Goal: Information Seeking & Learning: Learn about a topic

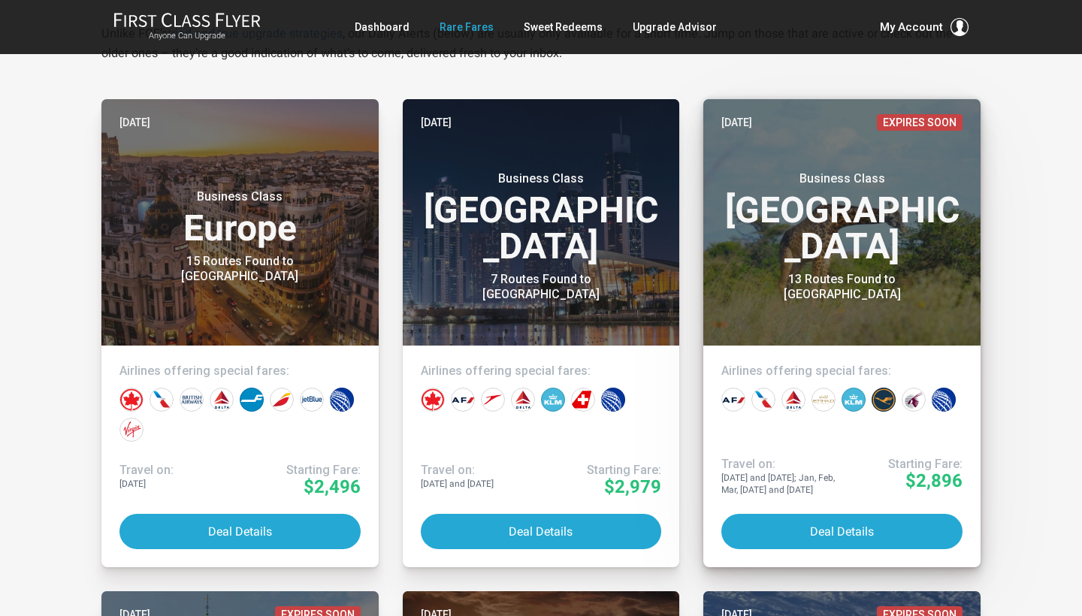
scroll to position [293, 0]
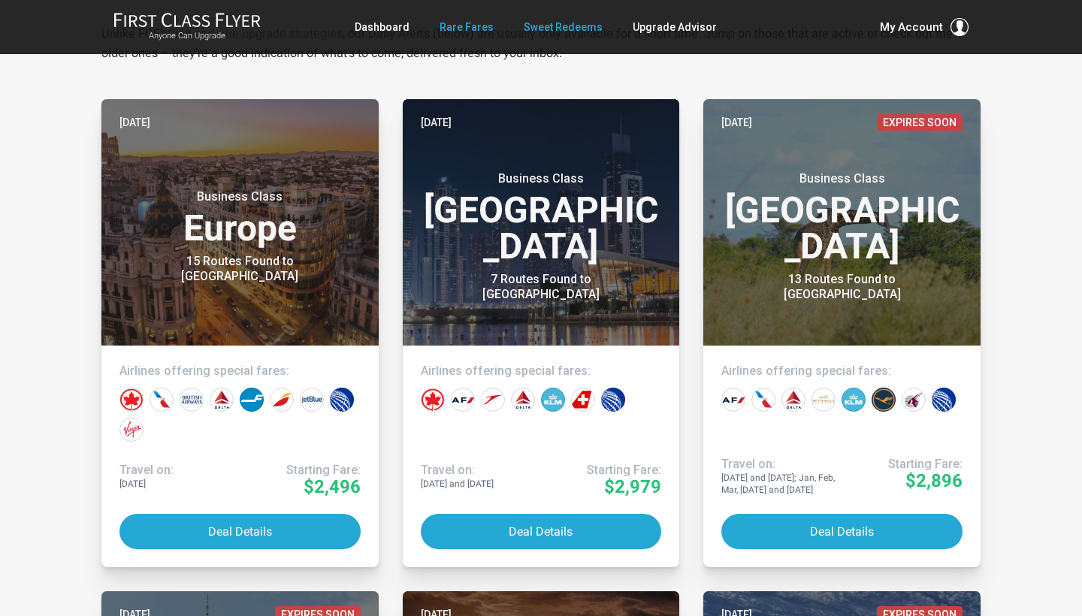
click at [549, 29] on link "Sweet Redeems" at bounding box center [563, 27] width 79 height 27
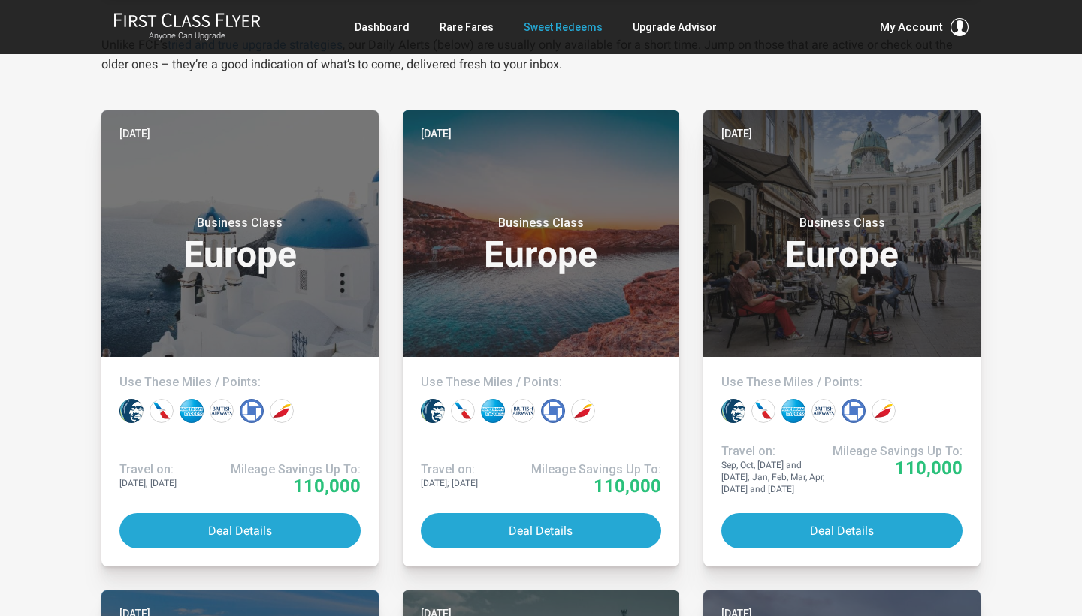
scroll to position [295, 0]
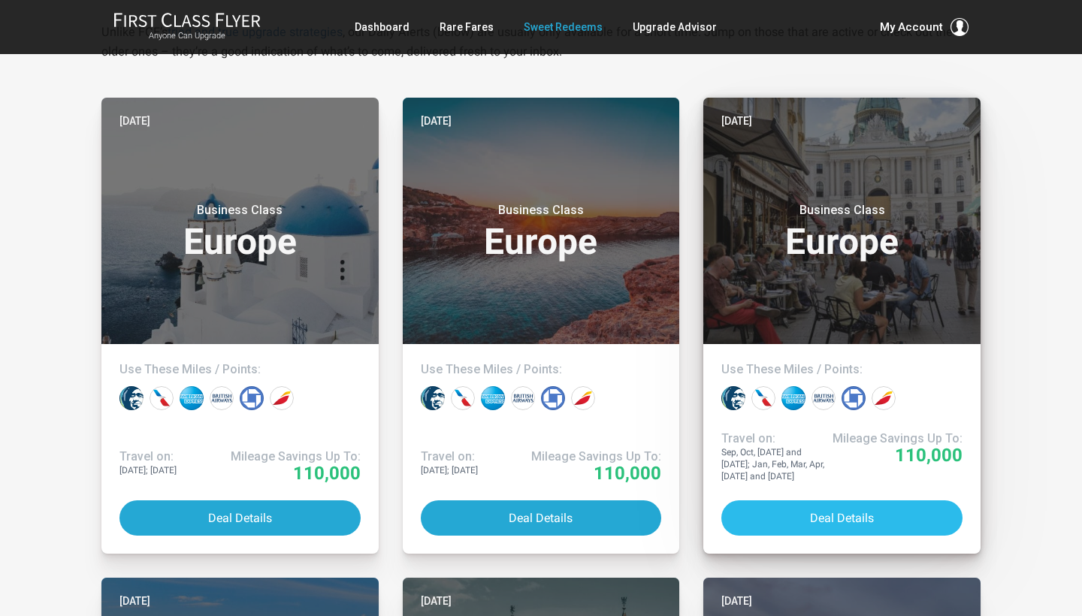
click at [792, 513] on button "Deal Details" at bounding box center [842, 518] width 241 height 35
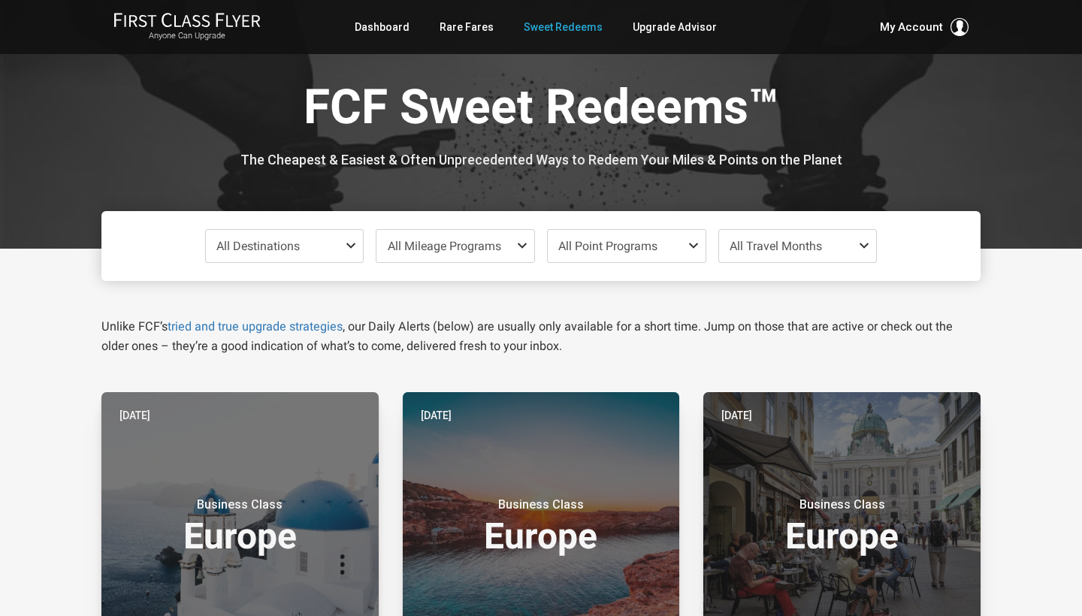
scroll to position [0, 0]
click at [398, 31] on link "Dashboard" at bounding box center [382, 27] width 55 height 27
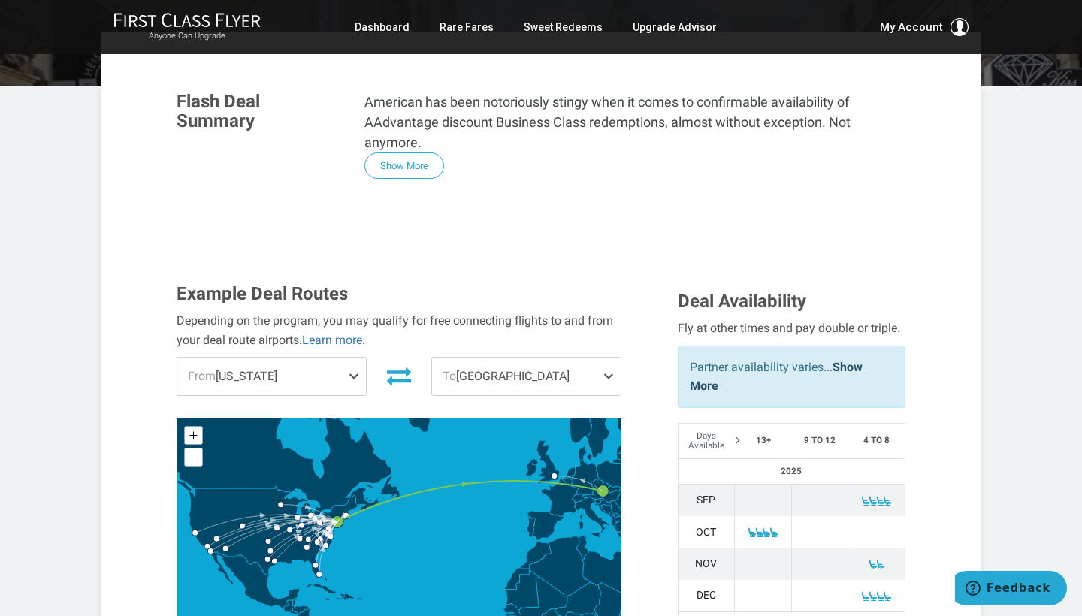
scroll to position [209, 0]
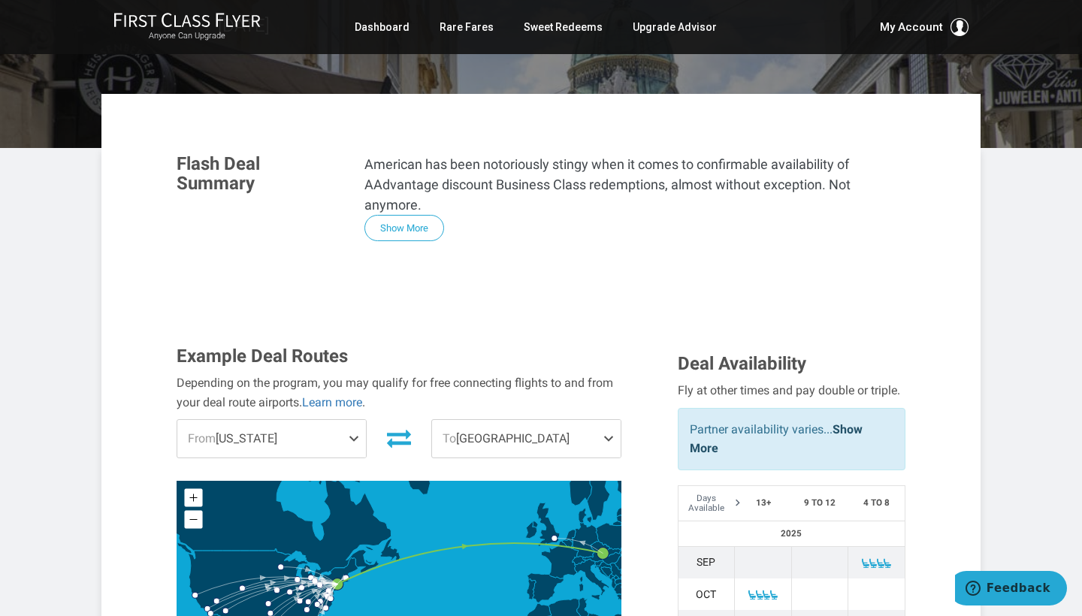
click at [351, 420] on span at bounding box center [357, 439] width 18 height 38
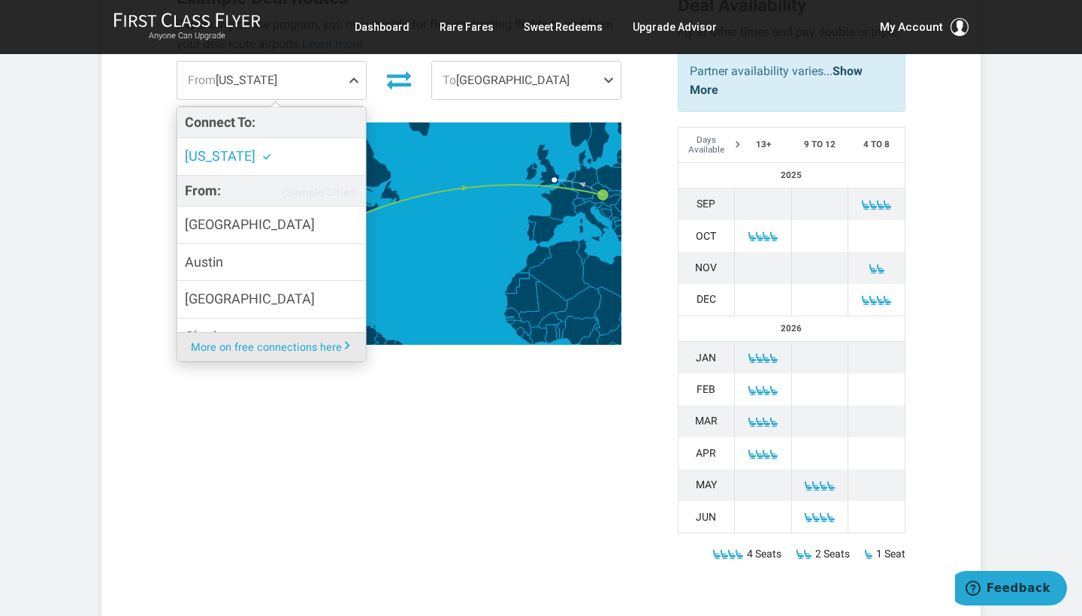
scroll to position [569, 0]
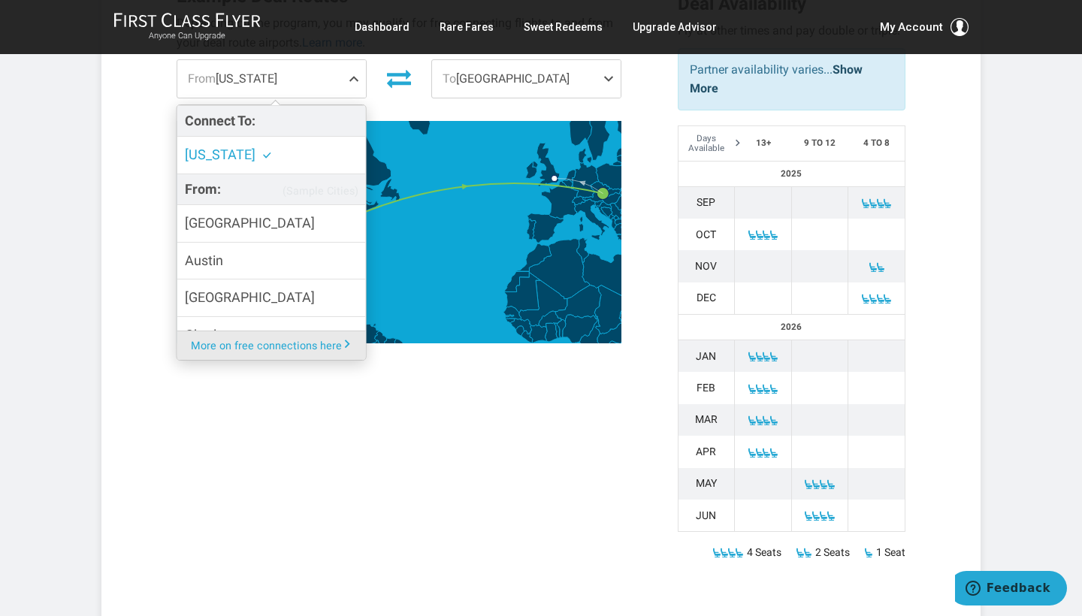
click at [314, 182] on span "(Sample Cities)" at bounding box center [321, 192] width 76 height 20
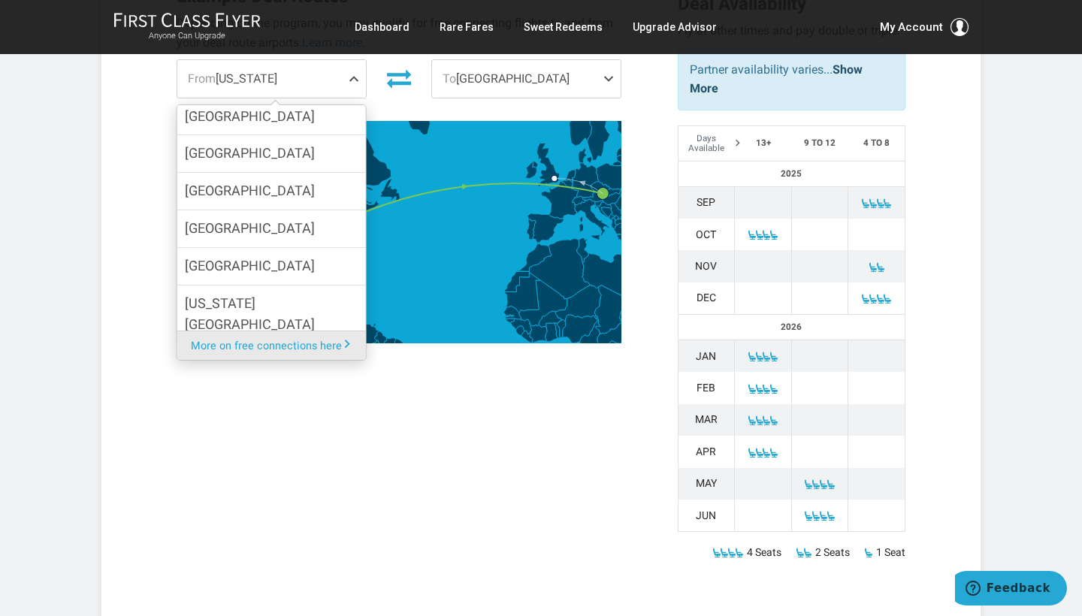
scroll to position [339, 0]
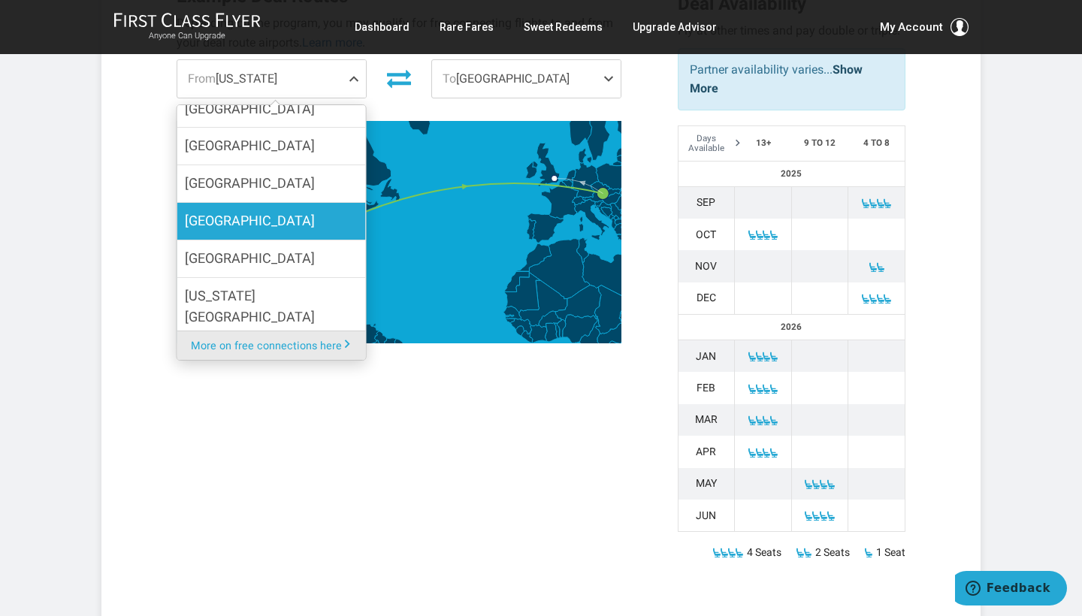
click at [257, 203] on label "Houston" at bounding box center [271, 221] width 189 height 37
click at [0, 0] on input "Houston" at bounding box center [0, 0] width 0 height 0
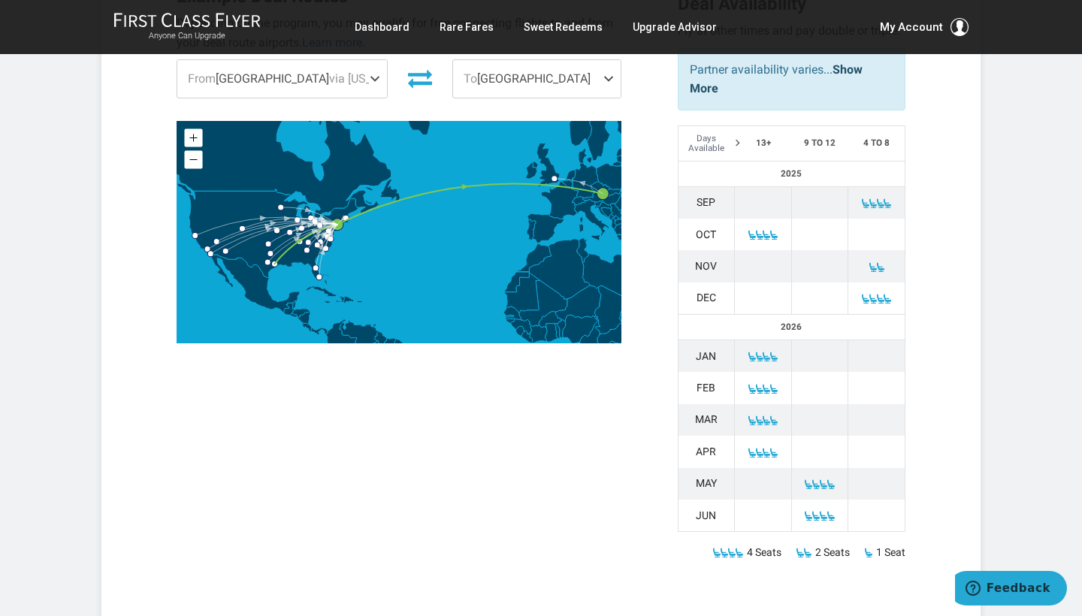
click at [645, 408] on div "Example Deal Routes Depending on the program, you may qualify for free connecti…" at bounding box center [541, 285] width 752 height 598
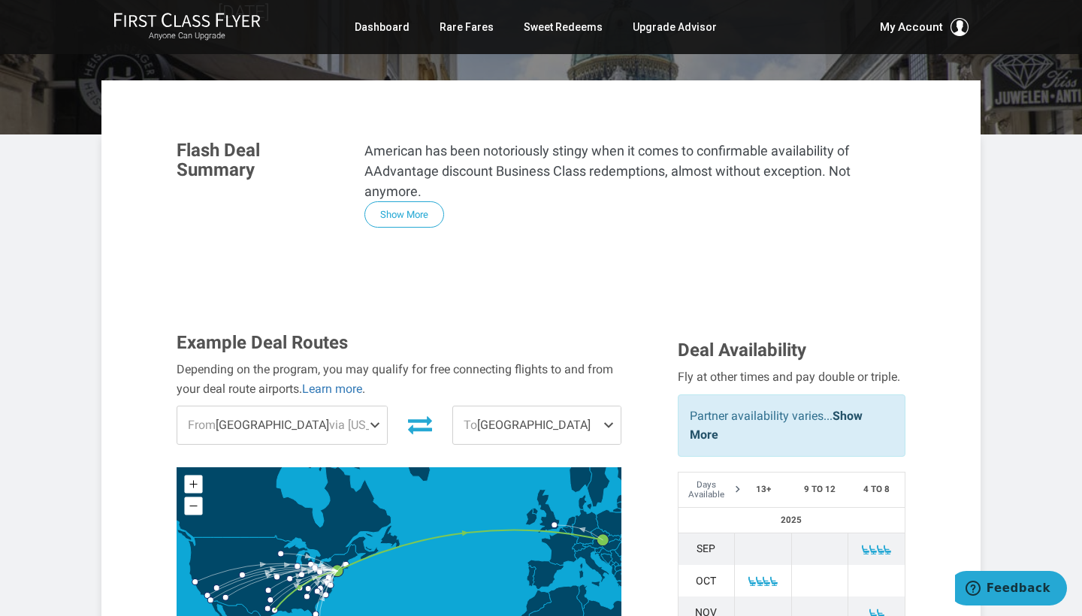
scroll to position [210, 0]
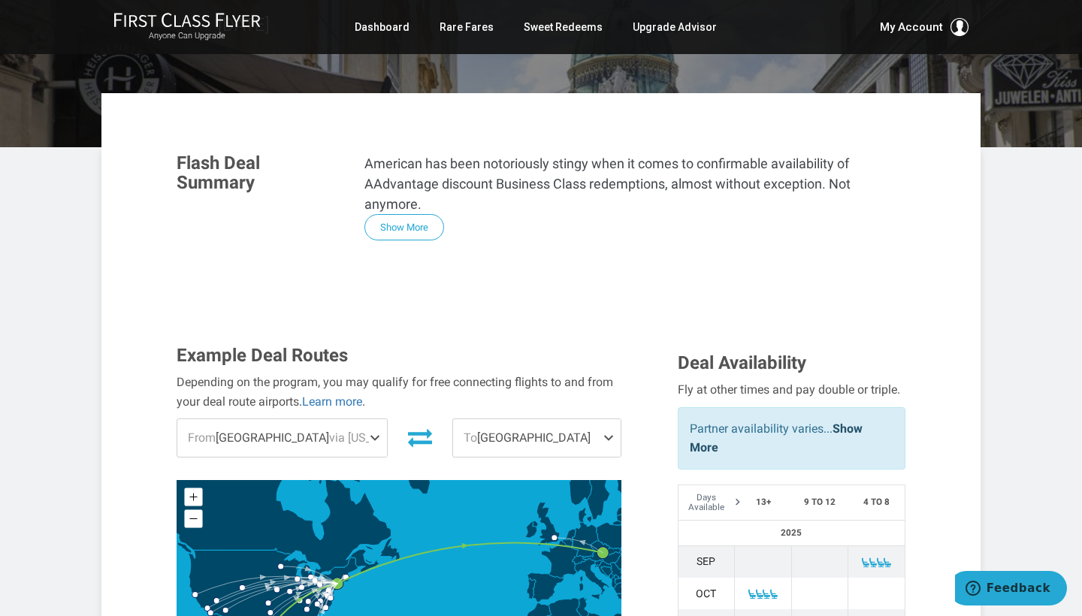
click at [610, 419] on span at bounding box center [612, 438] width 18 height 38
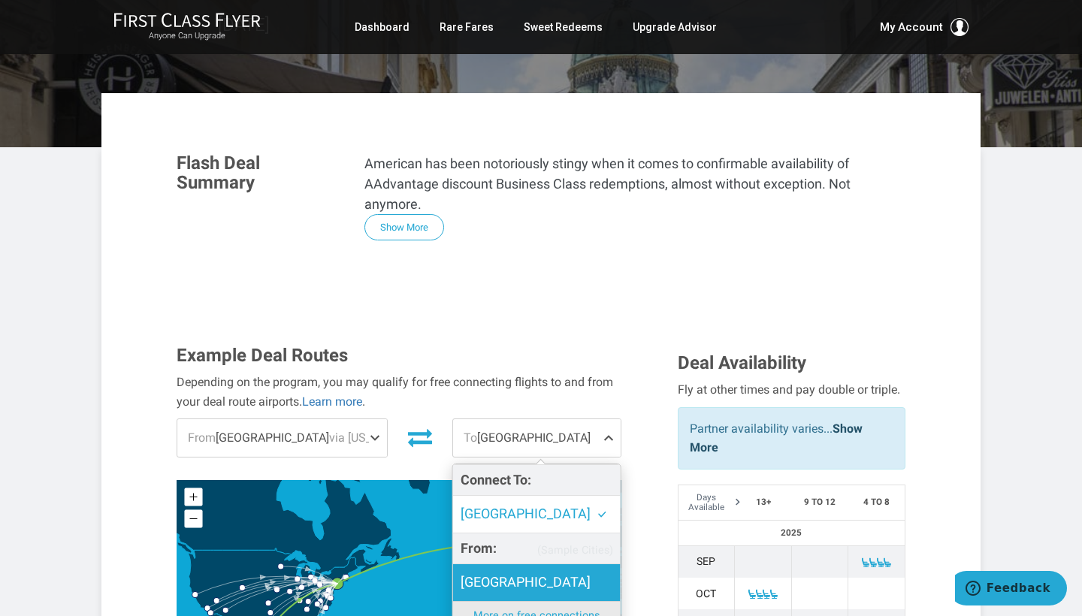
click at [532, 564] on label "London" at bounding box center [537, 582] width 168 height 37
click at [0, 0] on input "London" at bounding box center [0, 0] width 0 height 0
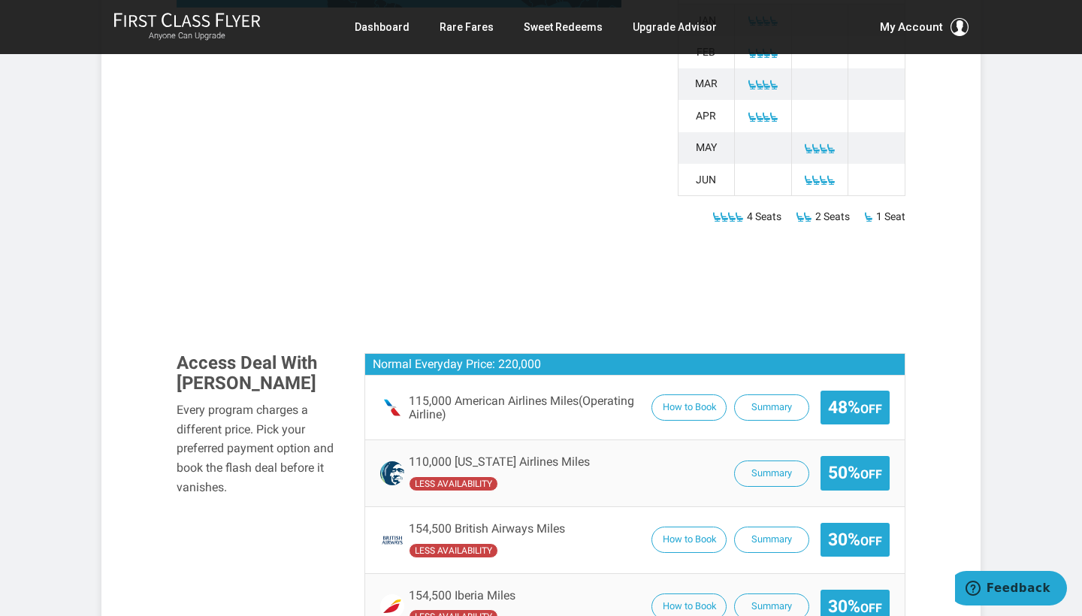
scroll to position [915, 0]
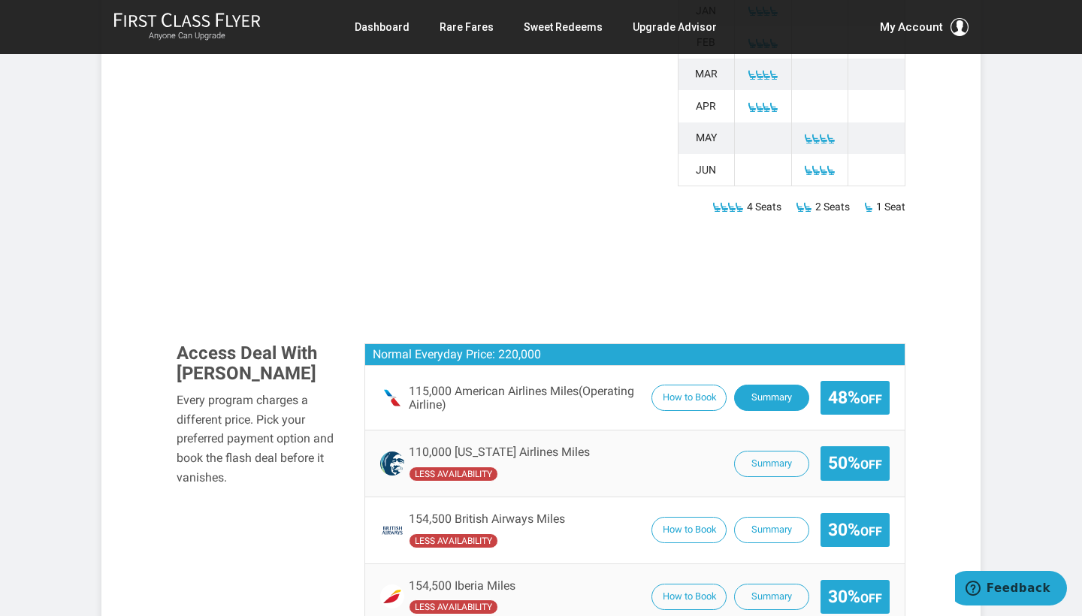
click at [766, 385] on button "Summary" at bounding box center [771, 398] width 75 height 26
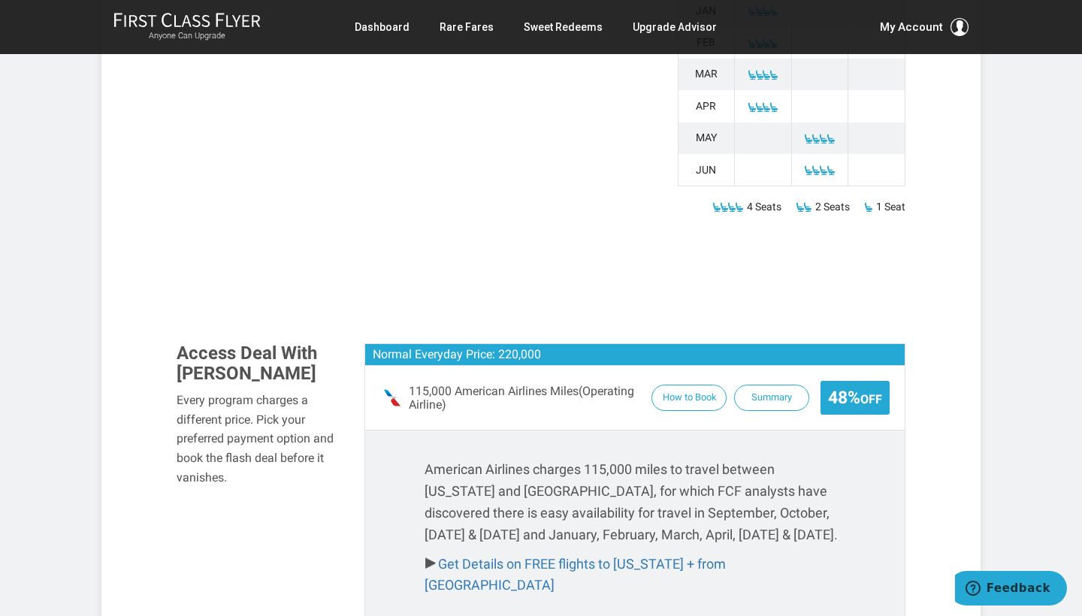
click at [942, 494] on section "Flash Deal Summary American has been notoriously stingy when it comes to confir…" at bounding box center [540, 431] width 879 height 2086
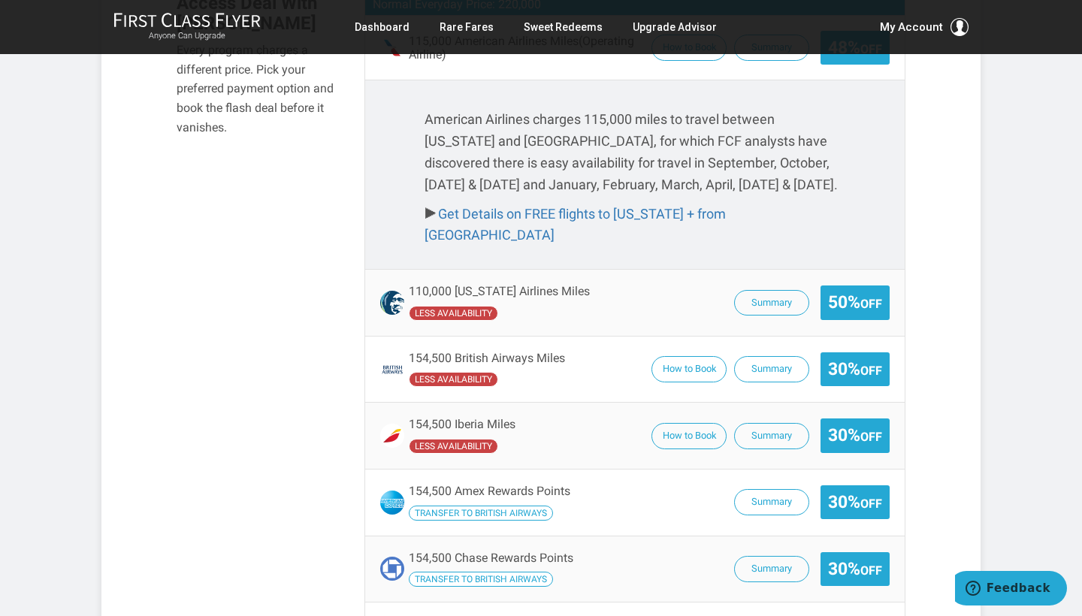
scroll to position [1205, 0]
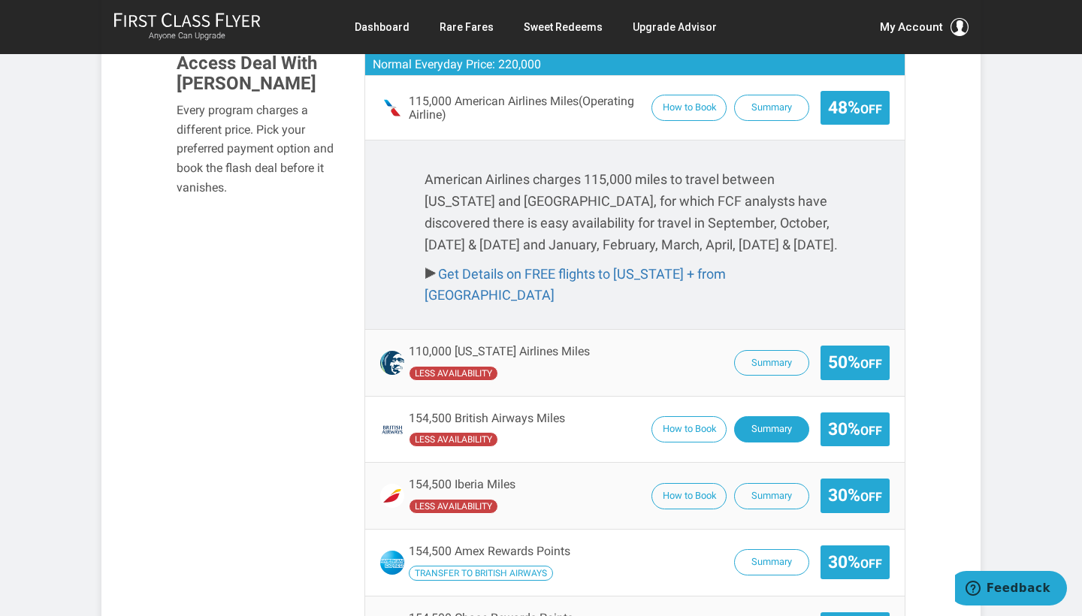
click at [773, 416] on button "Summary" at bounding box center [771, 429] width 75 height 26
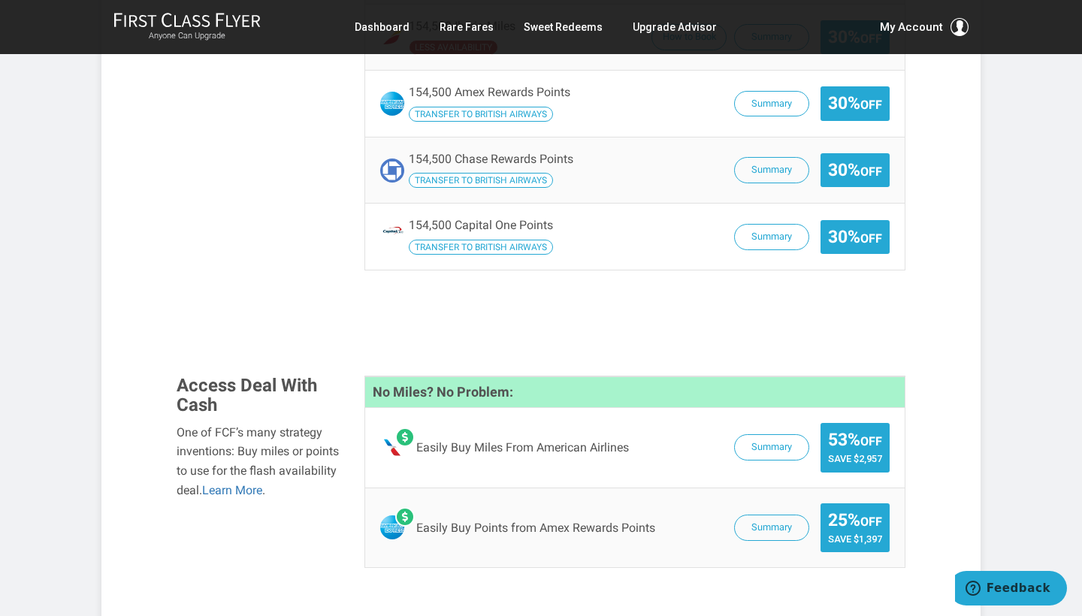
scroll to position [1773, 0]
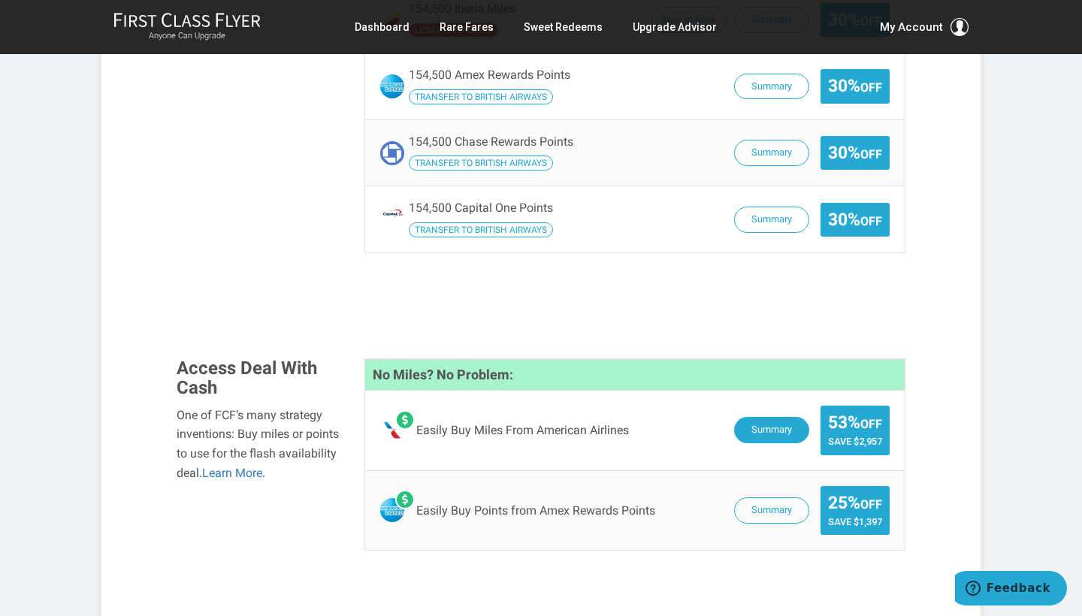
click at [785, 417] on button "Summary" at bounding box center [771, 430] width 75 height 26
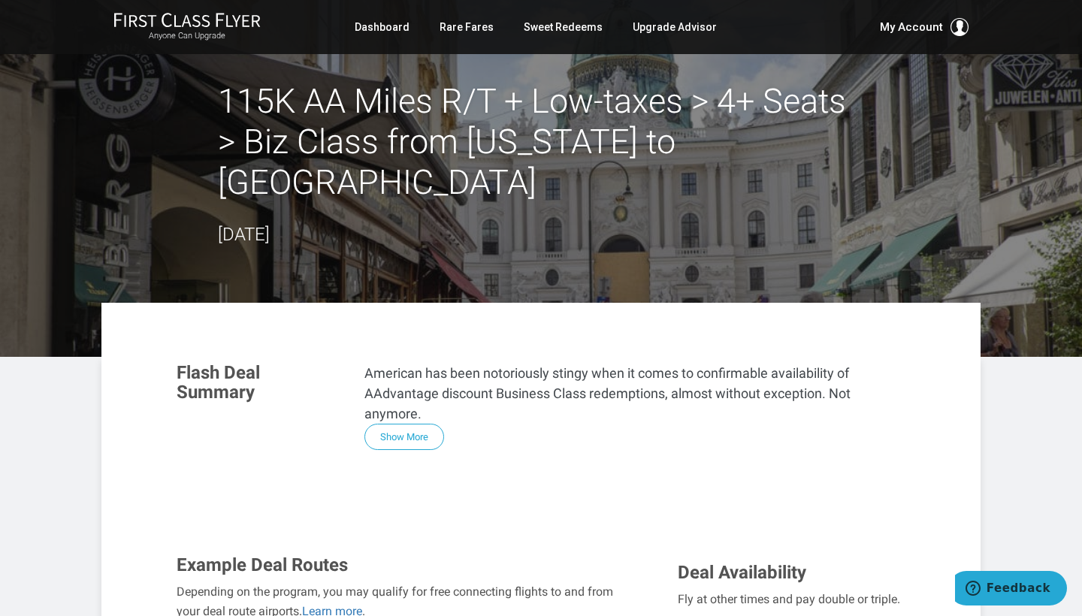
scroll to position [0, 0]
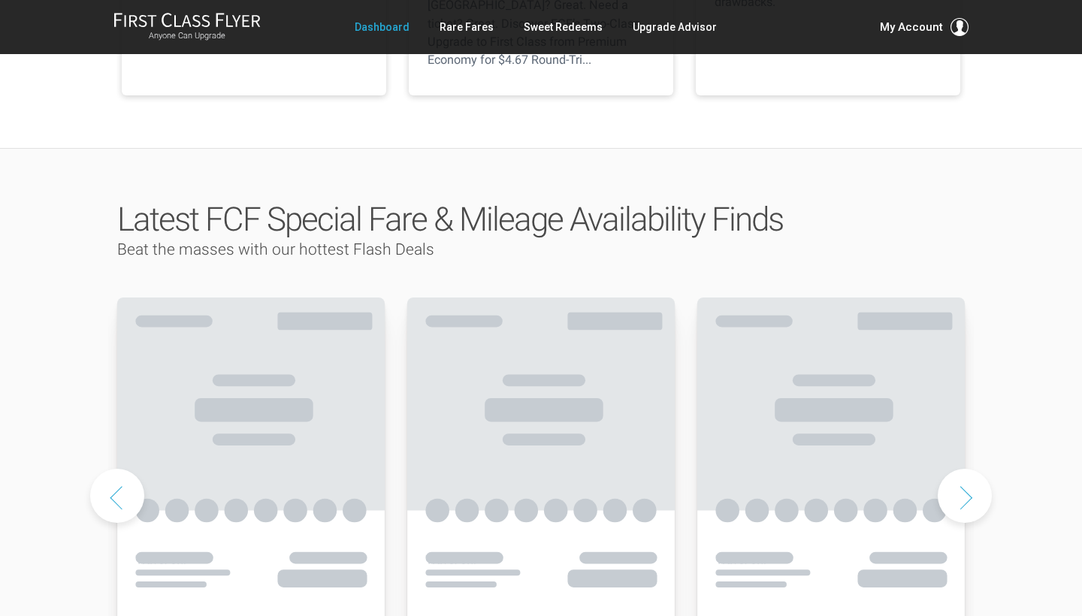
scroll to position [621, 0]
